Goal: Use online tool/utility: Utilize a website feature to perform a specific function

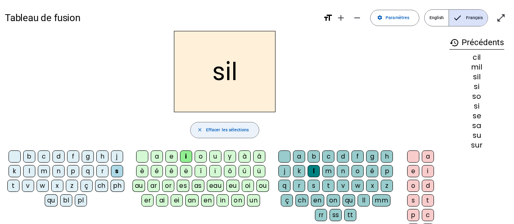
click at [216, 126] on span "Effacer les sélections" at bounding box center [227, 129] width 43 height 7
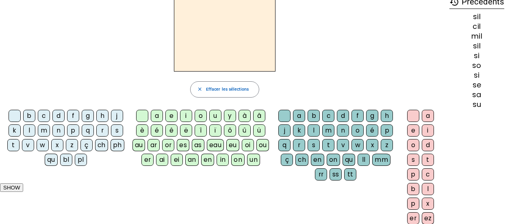
click at [29, 132] on div "l" at bounding box center [29, 130] width 12 height 12
click at [157, 120] on div "a" at bounding box center [157, 116] width 12 height 12
click at [15, 146] on div "t" at bounding box center [13, 145] width 12 height 12
click at [300, 141] on div "r" at bounding box center [299, 145] width 12 height 12
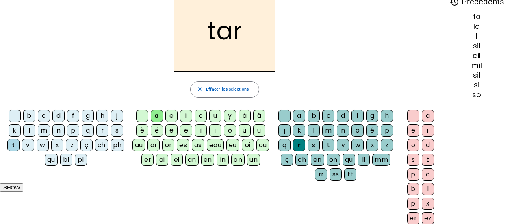
click at [45, 114] on div "c" at bounding box center [44, 116] width 12 height 12
click at [33, 116] on div "b" at bounding box center [29, 116] width 12 height 12
click at [73, 133] on div "p" at bounding box center [73, 130] width 12 height 12
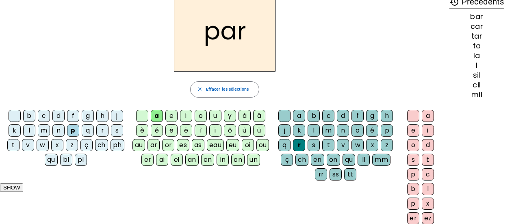
click at [220, 115] on div "u" at bounding box center [215, 116] width 12 height 12
click at [59, 117] on div "d" at bounding box center [58, 116] width 12 height 12
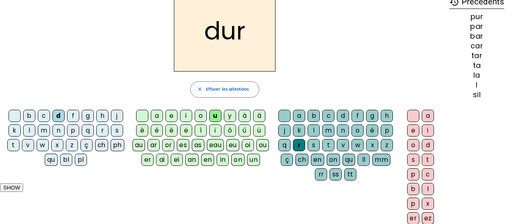
click at [118, 133] on div "s" at bounding box center [117, 130] width 12 height 12
click at [281, 118] on div at bounding box center [285, 116] width 12 height 12
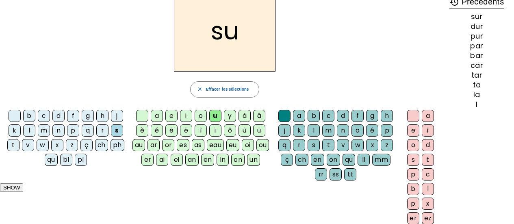
click at [162, 118] on div "a" at bounding box center [157, 116] width 12 height 12
click at [169, 117] on div "e" at bounding box center [172, 116] width 12 height 12
click at [187, 117] on div "i" at bounding box center [186, 116] width 12 height 12
click at [200, 119] on div "o" at bounding box center [201, 116] width 12 height 12
click at [213, 116] on div "u" at bounding box center [215, 116] width 12 height 12
